Goal: Task Accomplishment & Management: Manage account settings

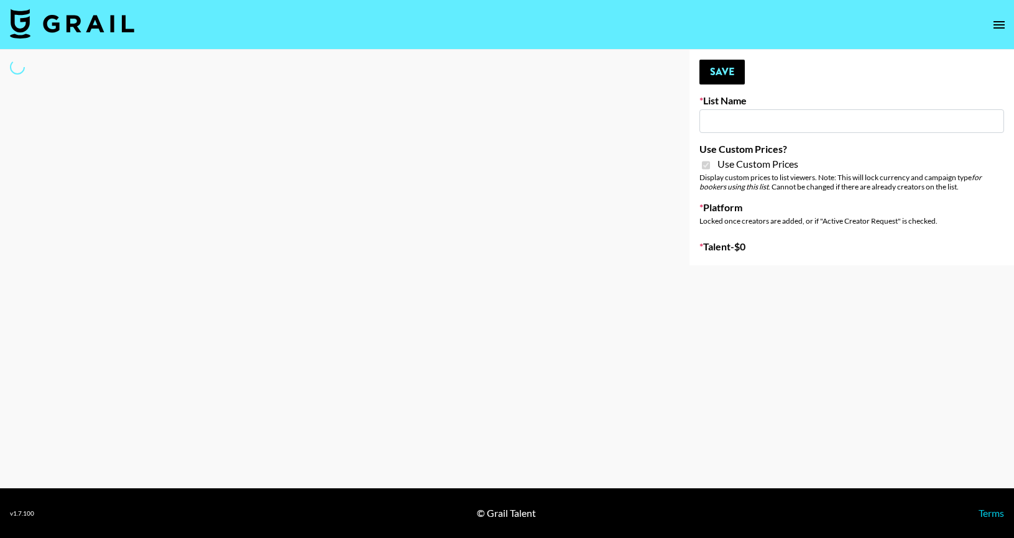
type input "Axis-Y - [DATE]"
checkbox input "true"
select select "Brand"
type input "Arya - [DATE]"
checkbox input "true"
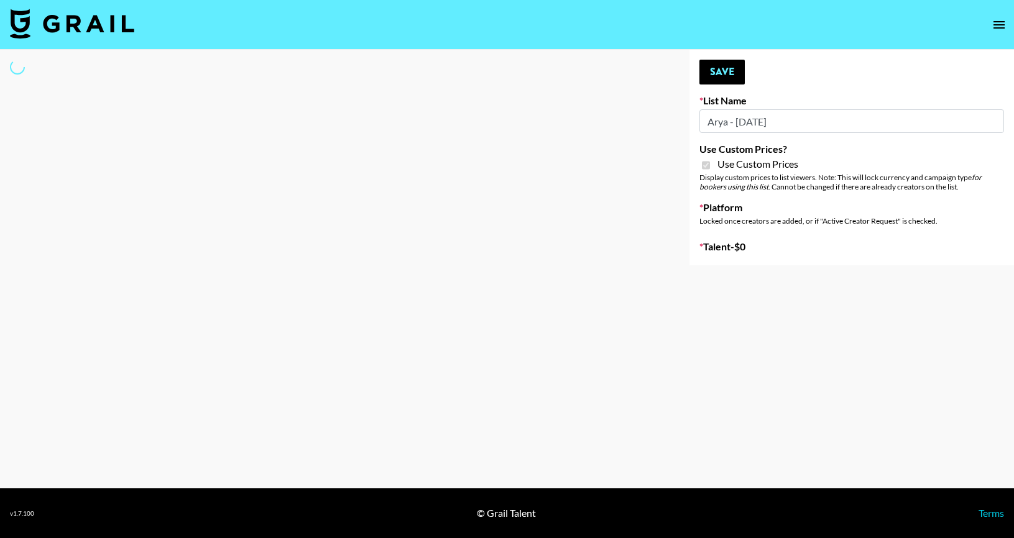
select select "Brand"
